Goal: Task Accomplishment & Management: Use online tool/utility

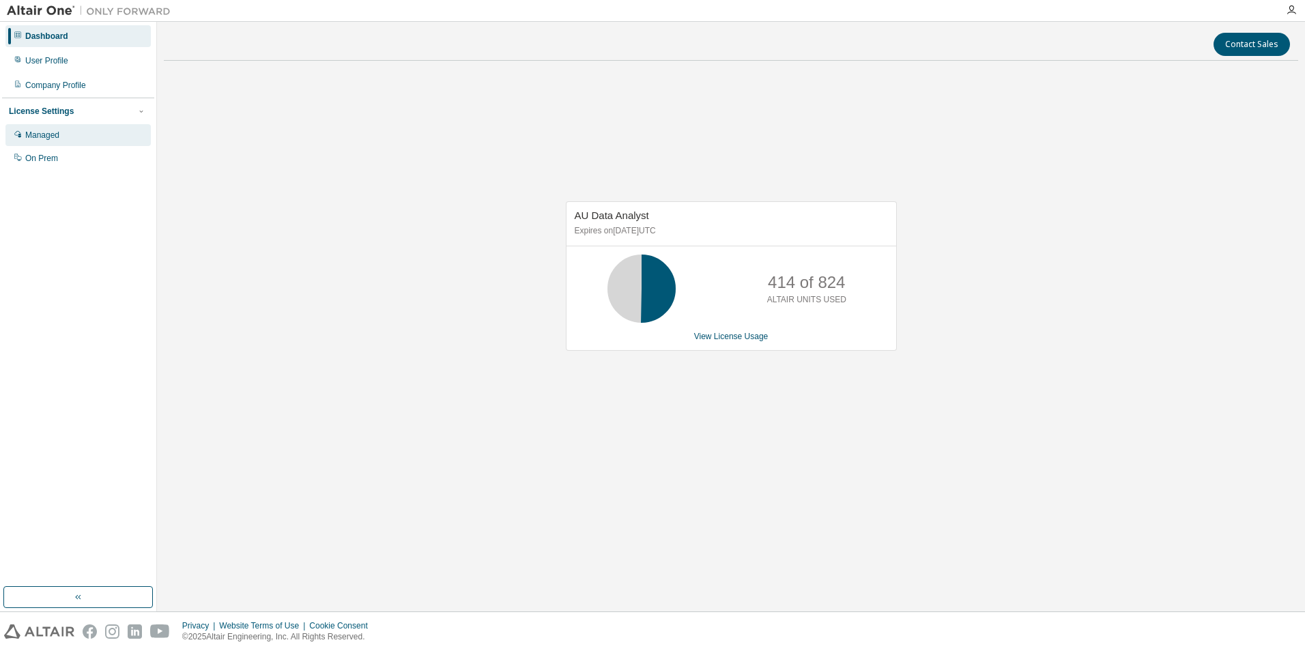
click at [40, 137] on div "Managed" at bounding box center [42, 135] width 34 height 11
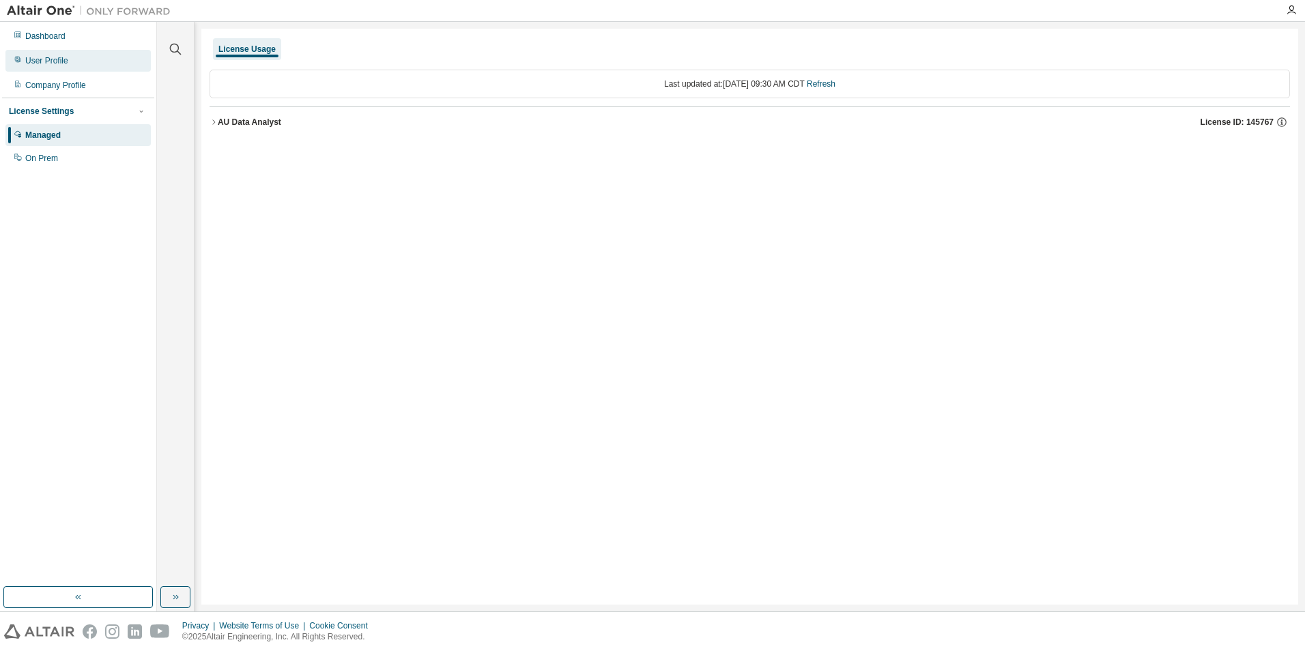
click at [38, 62] on div "User Profile" at bounding box center [46, 60] width 43 height 11
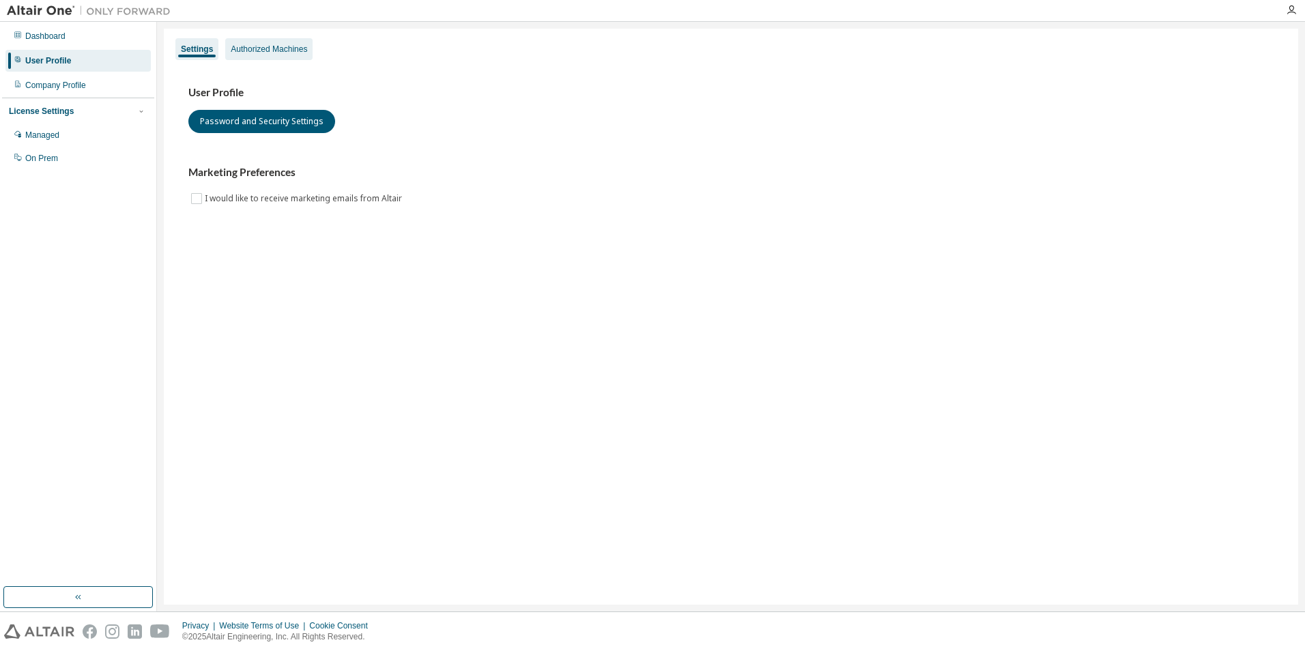
click at [272, 50] on div "Authorized Machines" at bounding box center [269, 49] width 76 height 11
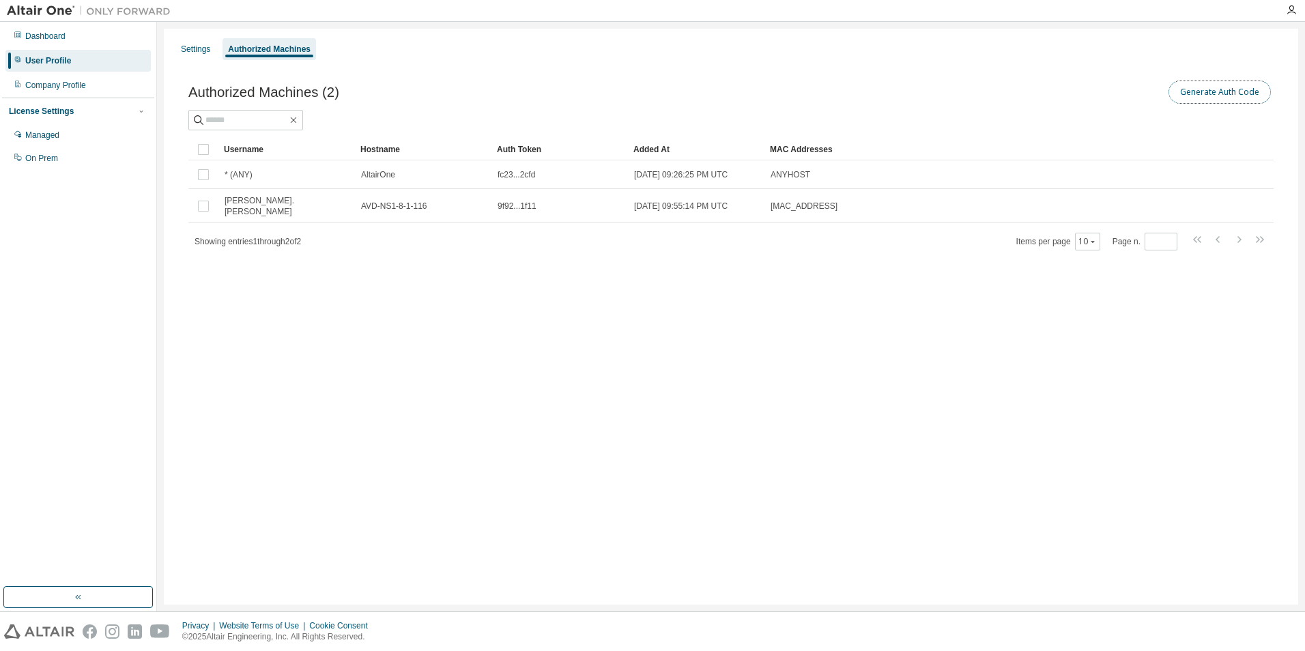
click at [1212, 94] on button "Generate Auth Code" at bounding box center [1219, 92] width 102 height 23
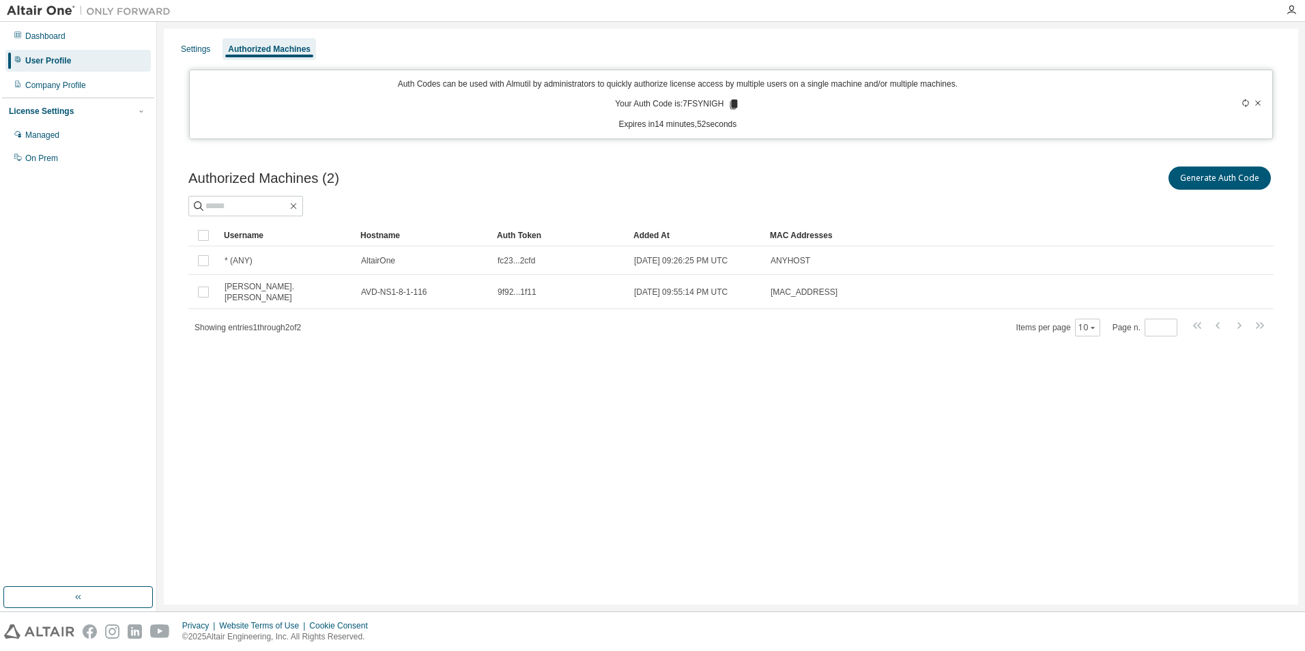
click at [702, 104] on p "Your Auth Code is: 7FSYNIGH" at bounding box center [677, 104] width 125 height 12
copy p "7FSYNIGH"
